Goal: Task Accomplishment & Management: Use online tool/utility

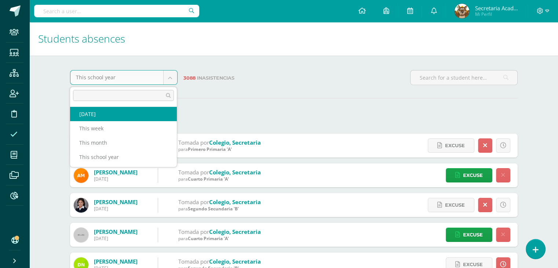
select select "today"
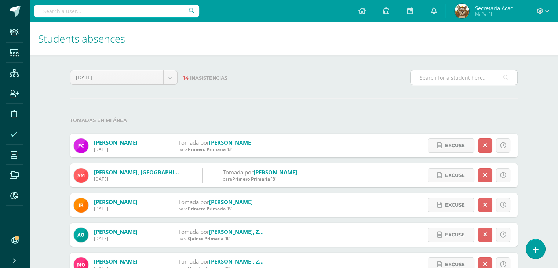
click at [442, 79] on input "text" at bounding box center [464, 77] width 107 height 14
type input "A"
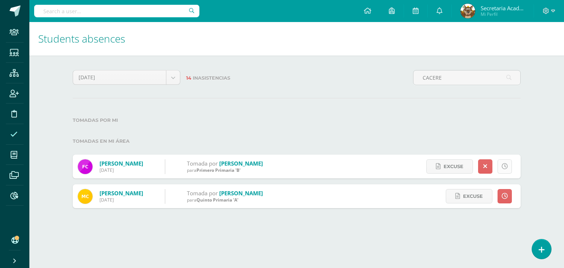
type input "CACERE"
click at [505, 167] on icon at bounding box center [504, 166] width 6 height 6
click at [476, 165] on span "Excuse" at bounding box center [473, 167] width 20 height 14
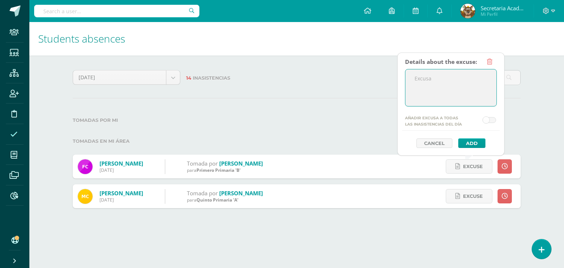
click at [458, 90] on textarea at bounding box center [450, 87] width 91 height 37
drag, startPoint x: 479, startPoint y: 97, endPoint x: 407, endPoint y: 69, distance: 77.4
click at [407, 69] on div "La alumna ingreso tarde debido que se realizo laboratorios clinicos." at bounding box center [451, 87] width 92 height 37
type textarea "La alumna ingreso tarde debido que se realizo laboratorios clinicos."
click at [470, 141] on button "Add" at bounding box center [471, 143] width 27 height 10
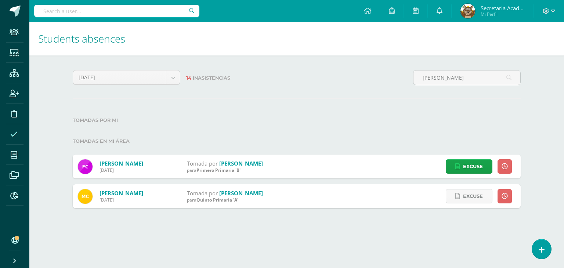
type input "[PERSON_NAME]"
click at [468, 188] on div "Excuse Details about the excuse: Añadir excusa a todas las inasistencias del dí…" at bounding box center [478, 196] width 86 height 24
click at [467, 195] on span "Excuse" at bounding box center [473, 196] width 20 height 14
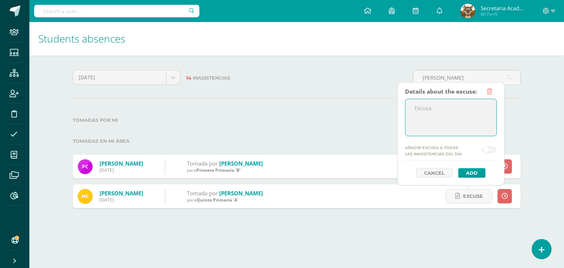
click at [445, 114] on textarea at bounding box center [450, 117] width 91 height 37
paste textarea "La alumna ingreso tarde debido que se realizo laboratorios clinicos."
click at [445, 114] on textarea at bounding box center [450, 117] width 91 height 37
click at [445, 114] on textarea "La alumna ingreso tarde debido que se realizo laboratorios clinicos." at bounding box center [450, 117] width 91 height 37
type textarea "La alumna ingreso tarde debido que se realizo laboratorios clinicos."
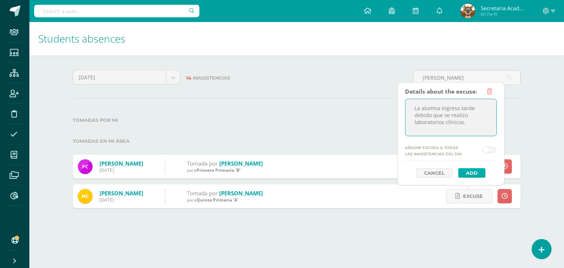
click at [470, 174] on button "Add" at bounding box center [471, 173] width 27 height 10
click at [467, 171] on button "Add" at bounding box center [471, 173] width 27 height 10
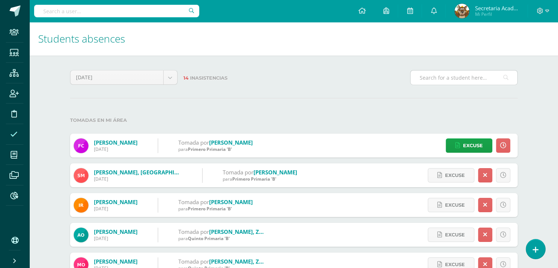
click at [461, 75] on input "text" at bounding box center [464, 77] width 107 height 14
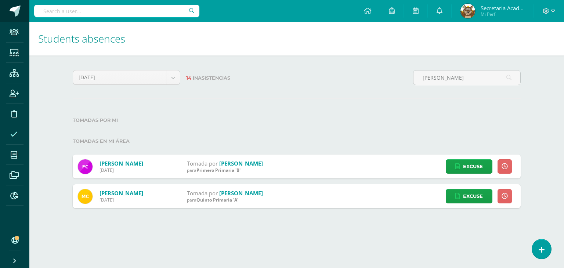
type input "caceres"
click at [15, 11] on span at bounding box center [15, 11] width 11 height 11
